Goal: Browse casually: Explore the website without a specific task or goal

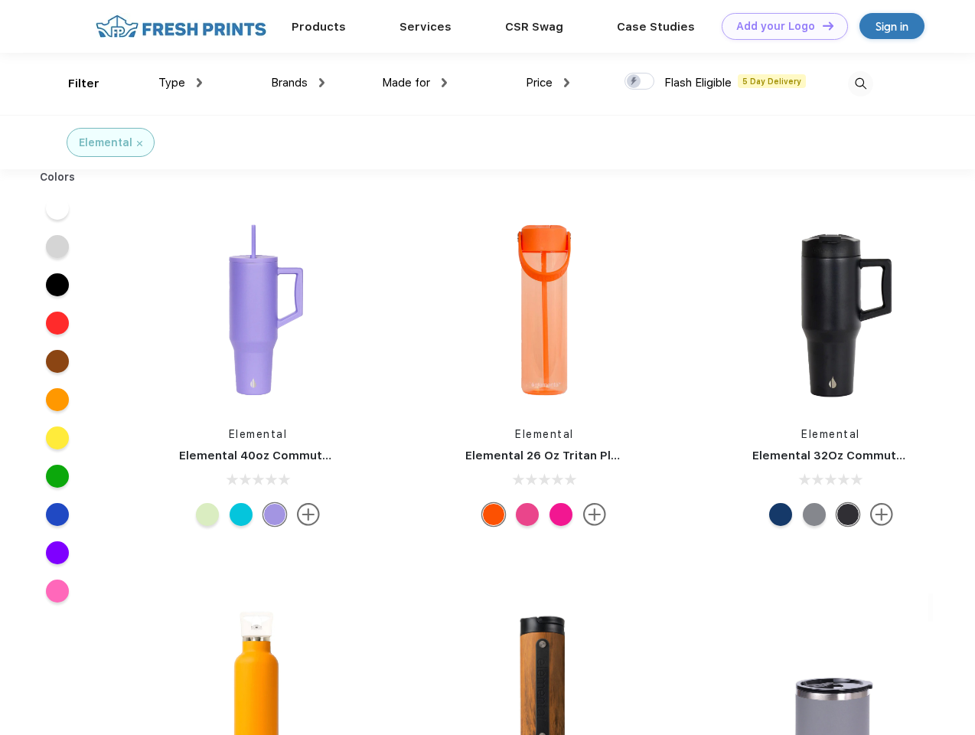
click at [779, 26] on link "Add your Logo Design Tool" at bounding box center [785, 26] width 126 height 27
click at [0, 0] on div "Design Tool" at bounding box center [0, 0] width 0 height 0
click at [821, 25] on link "Add your Logo Design Tool" at bounding box center [785, 26] width 126 height 27
click at [73, 83] on div "Filter" at bounding box center [83, 84] width 31 height 18
click at [181, 83] on span "Type" at bounding box center [171, 83] width 27 height 14
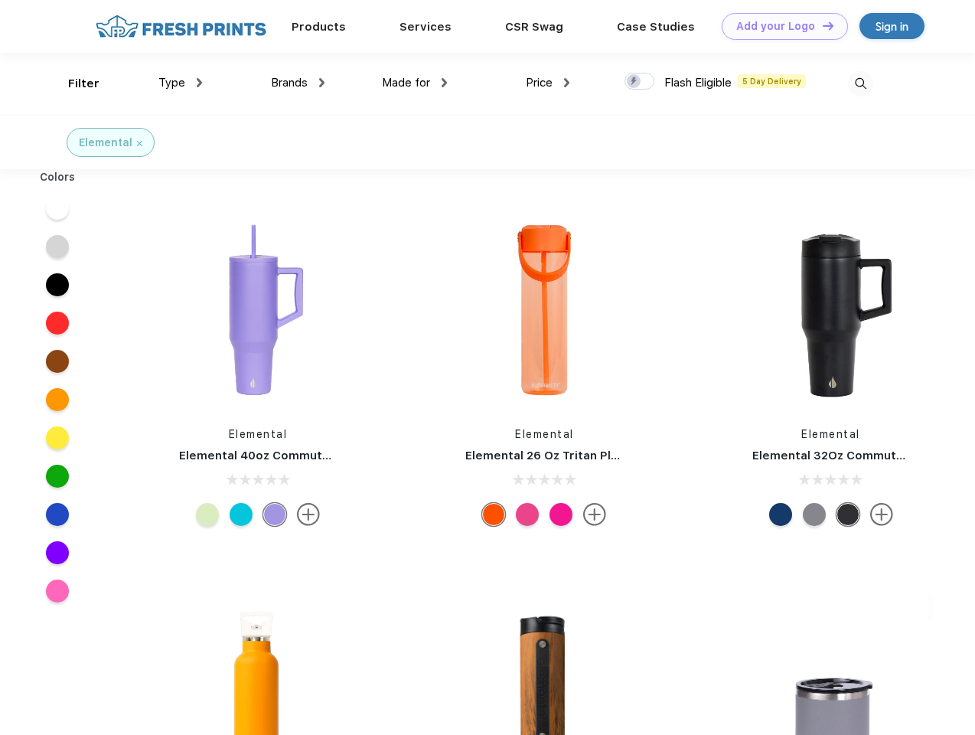
click at [298, 83] on span "Brands" at bounding box center [289, 83] width 37 height 14
click at [415, 83] on span "Made for" at bounding box center [406, 83] width 48 height 14
click at [548, 83] on span "Price" at bounding box center [539, 83] width 27 height 14
click at [640, 82] on div at bounding box center [639, 81] width 30 height 17
click at [634, 82] on input "checkbox" at bounding box center [629, 77] width 10 height 10
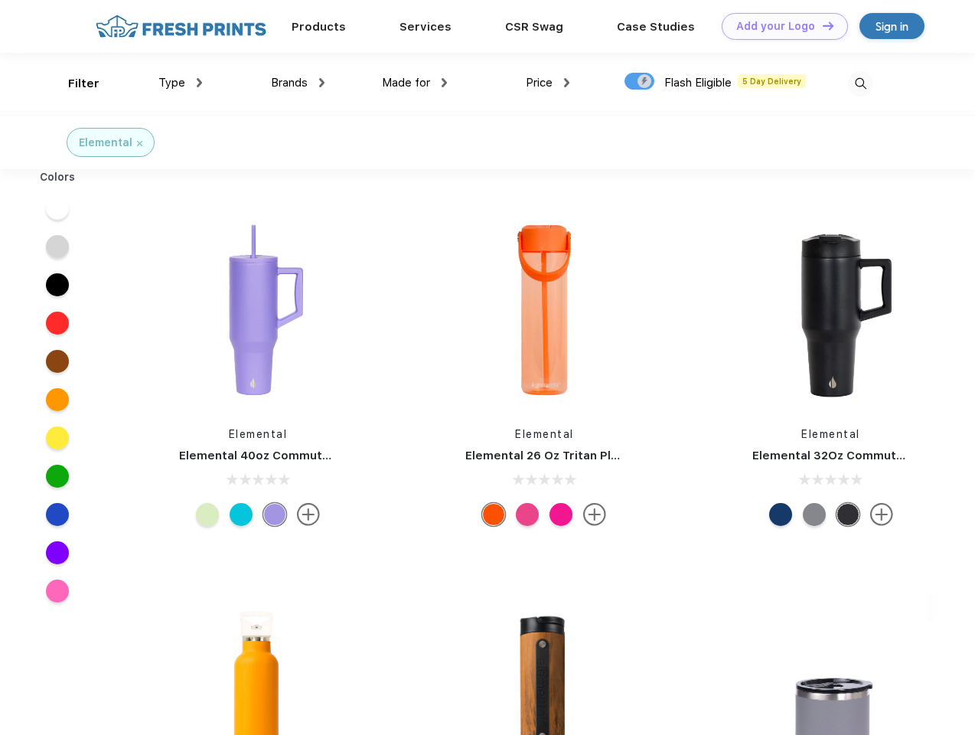
click at [860, 83] on img at bounding box center [860, 83] width 25 height 25
